Goal: Connect with others: Connect with others

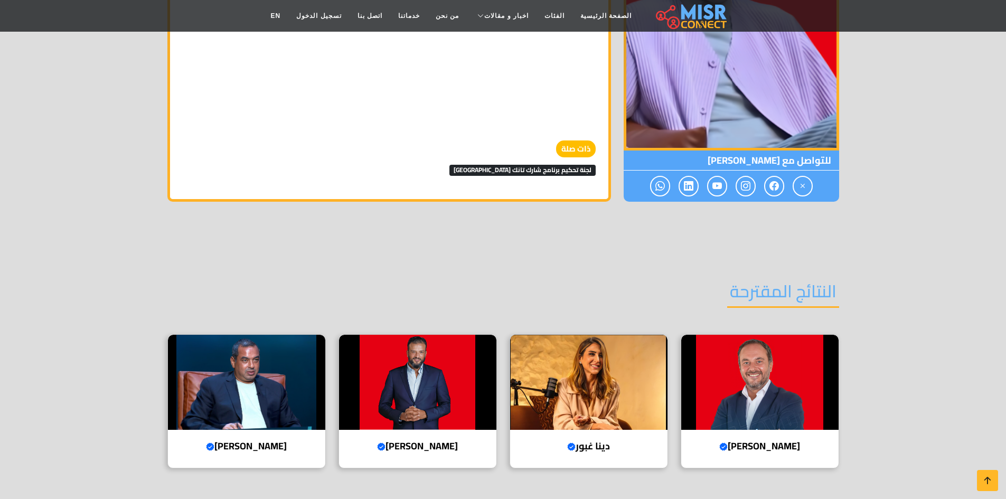
scroll to position [1267, 0]
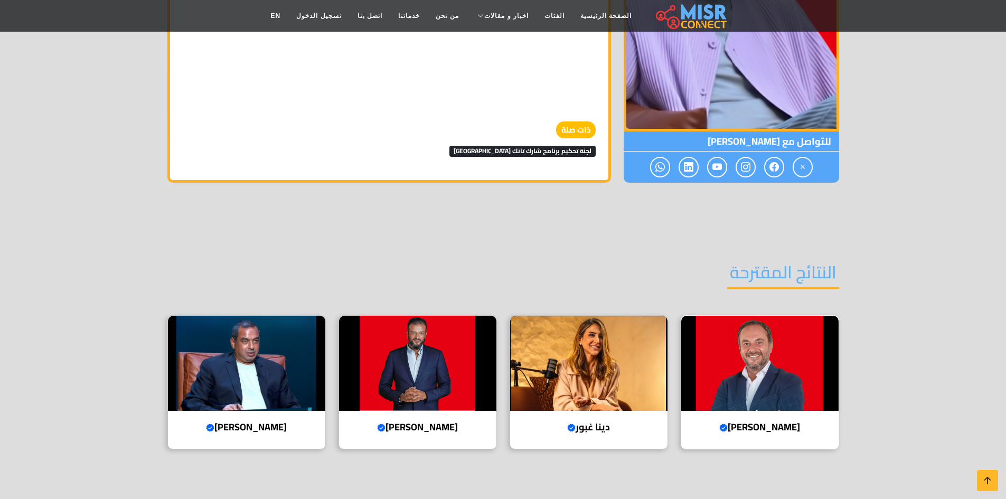
click at [768, 421] on h4 "أحمد طارق خليل Verified account" at bounding box center [760, 427] width 142 height 12
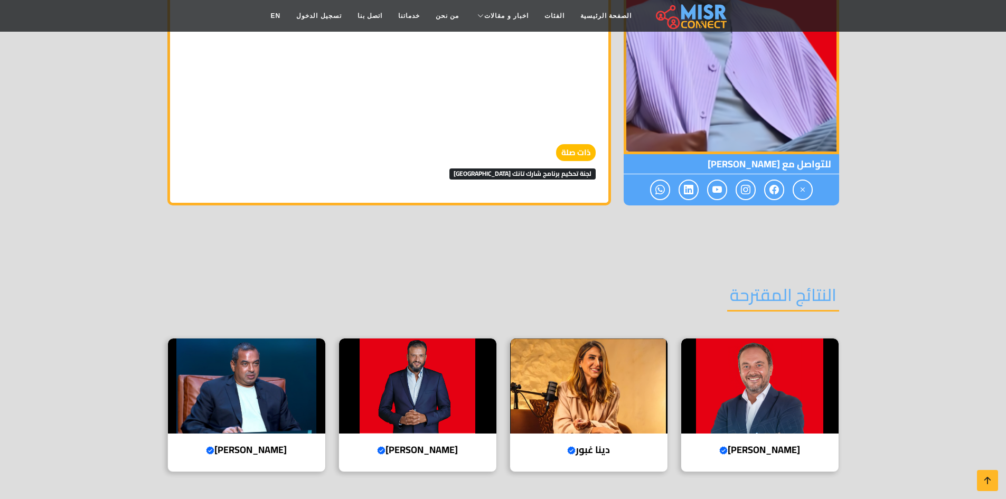
scroll to position [1267, 0]
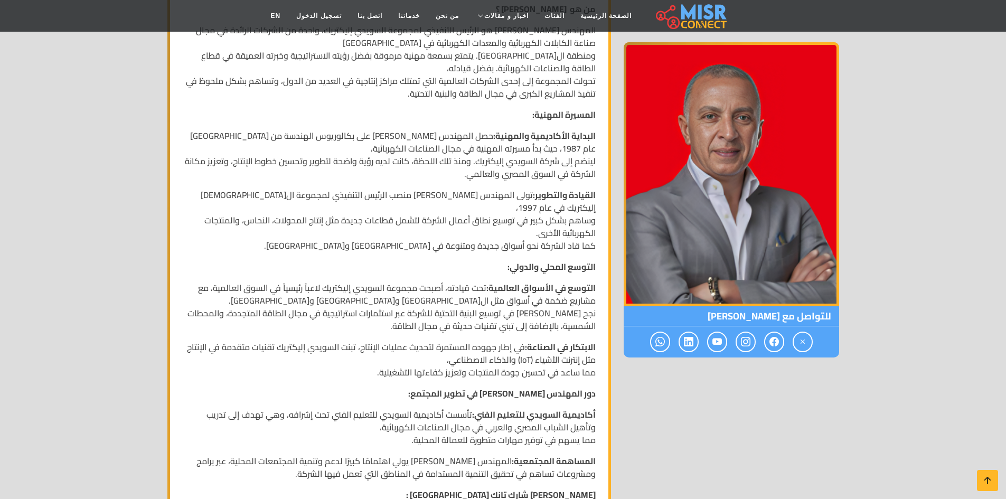
scroll to position [422, 0]
